Goal: Task Accomplishment & Management: Use online tool/utility

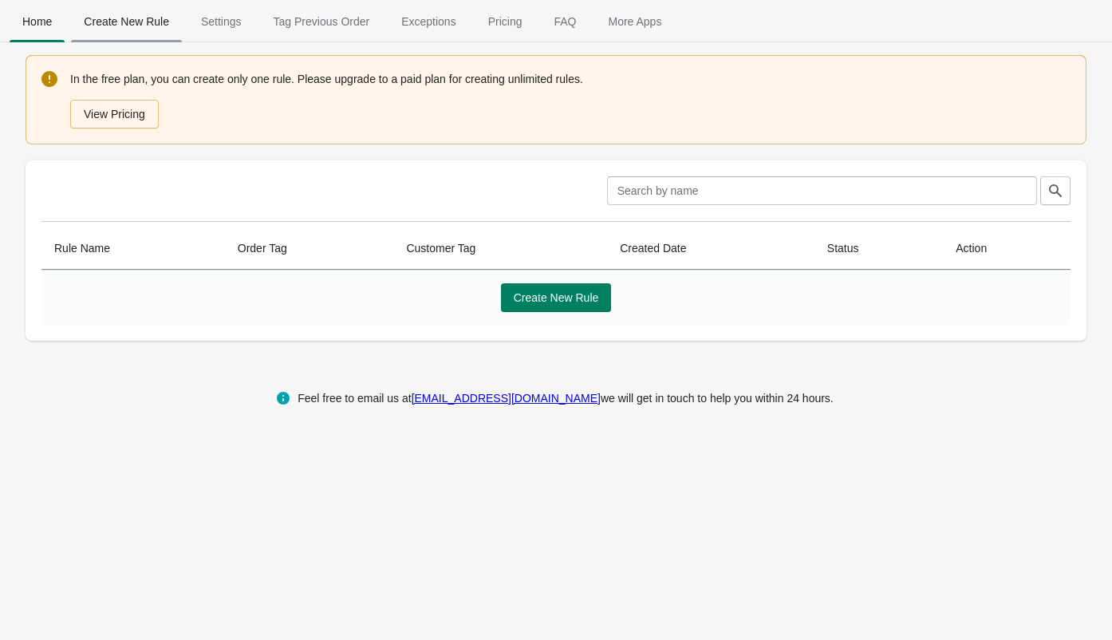
click at [123, 25] on span "Create New Rule" at bounding box center [126, 21] width 111 height 29
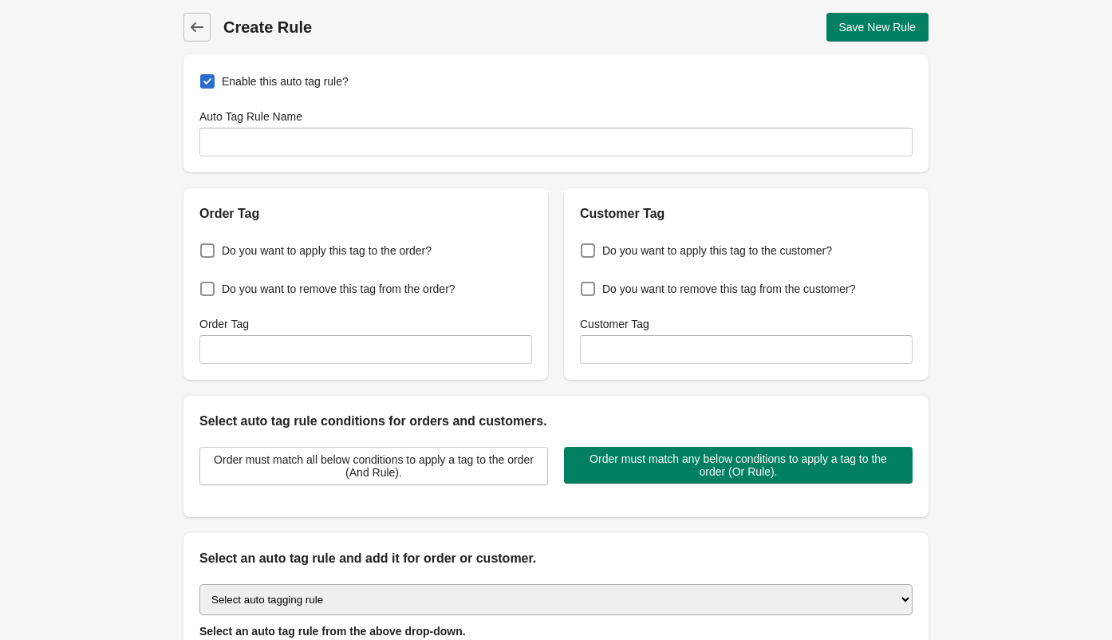
click at [201, 24] on icon at bounding box center [197, 27] width 16 height 16
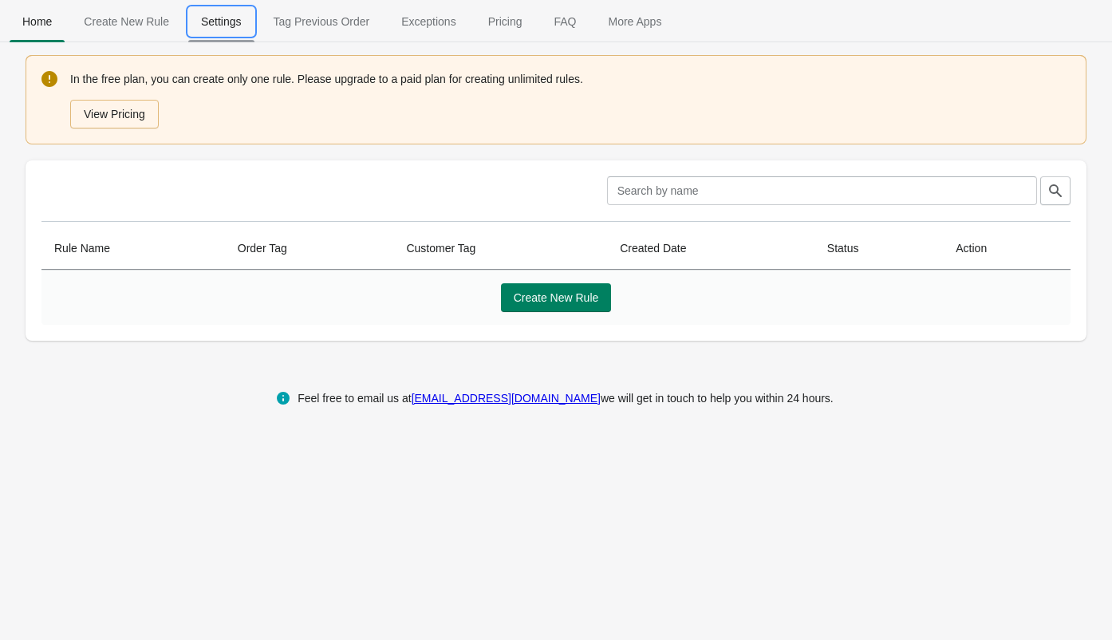
click at [228, 24] on span "Settings" at bounding box center [221, 21] width 66 height 29
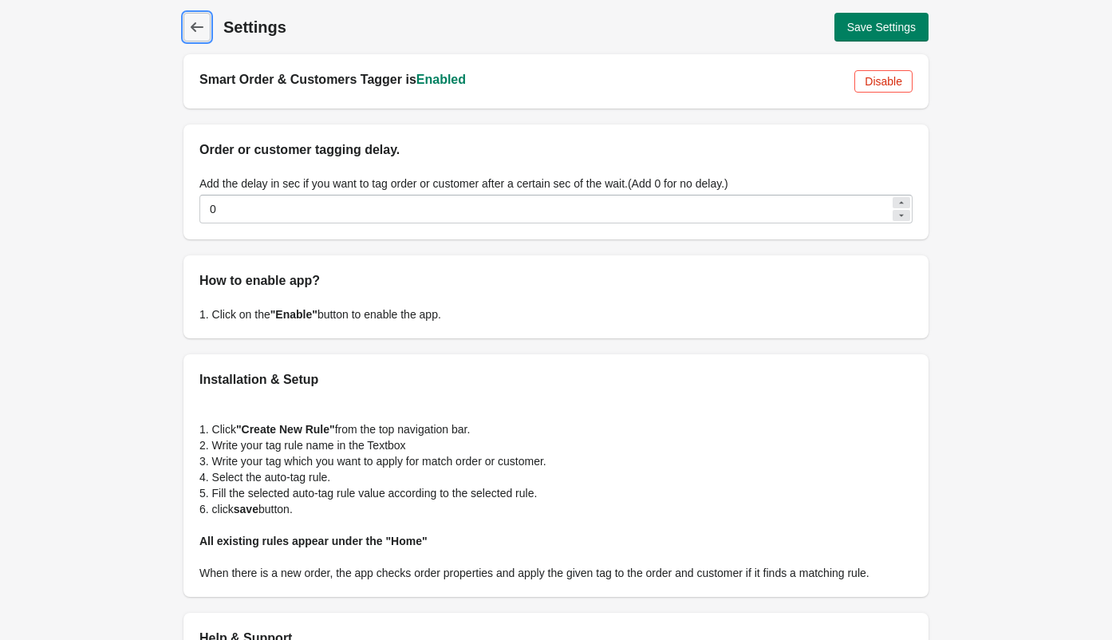
click at [194, 23] on icon at bounding box center [197, 27] width 13 height 10
